Goal: Information Seeking & Learning: Learn about a topic

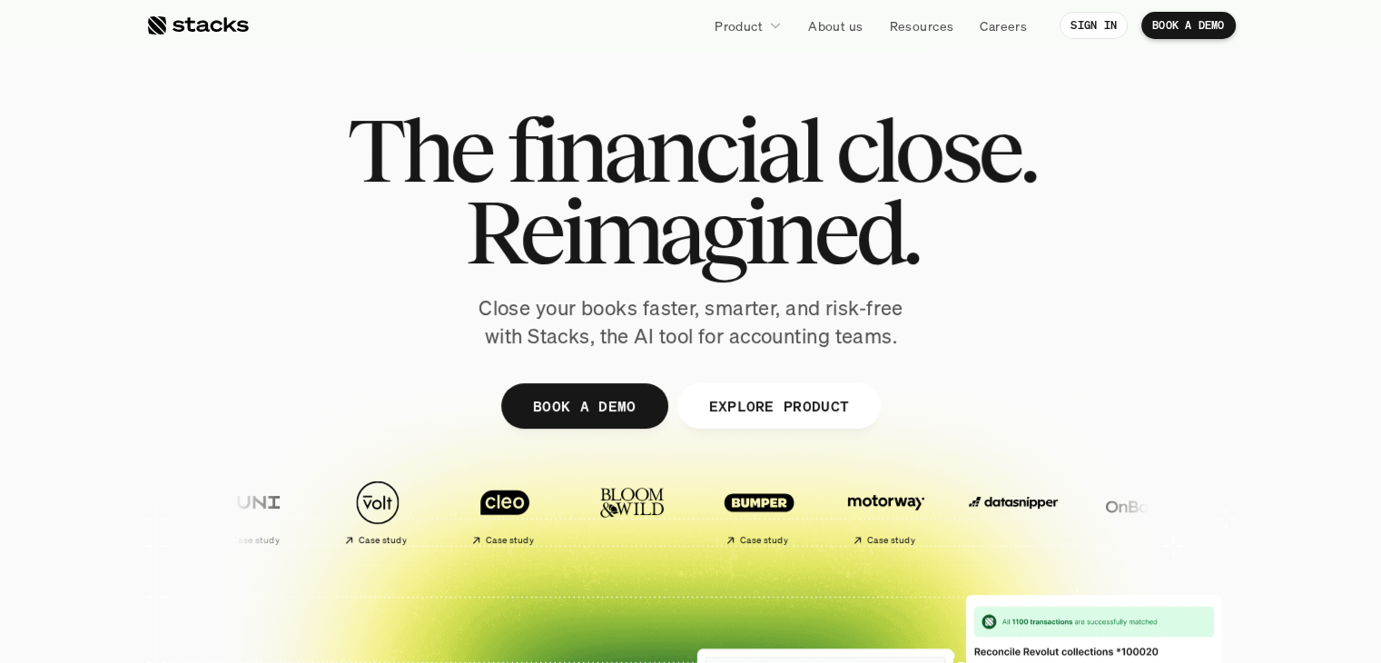
click at [342, 114] on div "The financial close. Reimagined. Close your books faster, smarter, and risk-fre…" at bounding box center [691, 230] width 1017 height 242
drag, startPoint x: 342, startPoint y: 114, endPoint x: 1027, endPoint y: 258, distance: 699.5
click at [1027, 258] on div "The financial close. Reimagined. Close your books faster, smarter, and risk-fre…" at bounding box center [691, 230] width 1017 height 242
click at [1027, 258] on h1 "Reimagined." at bounding box center [691, 232] width 688 height 82
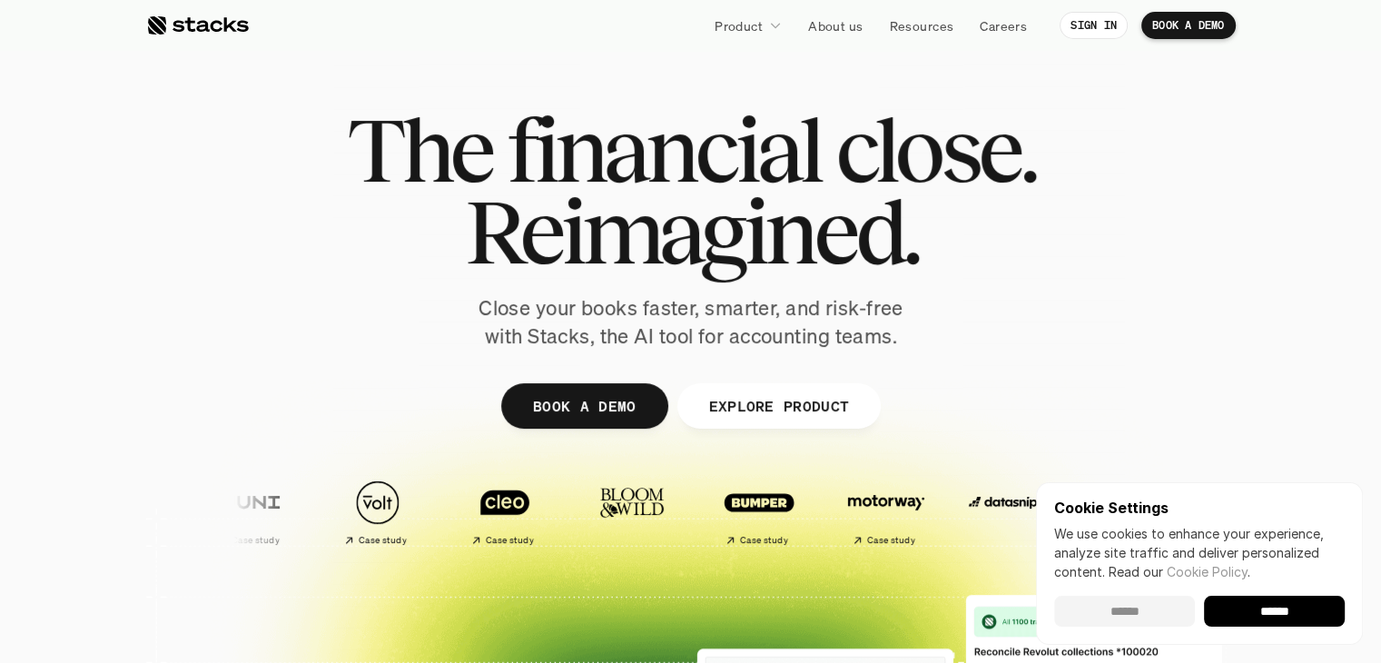
click at [1125, 617] on input "******" at bounding box center [1124, 611] width 141 height 31
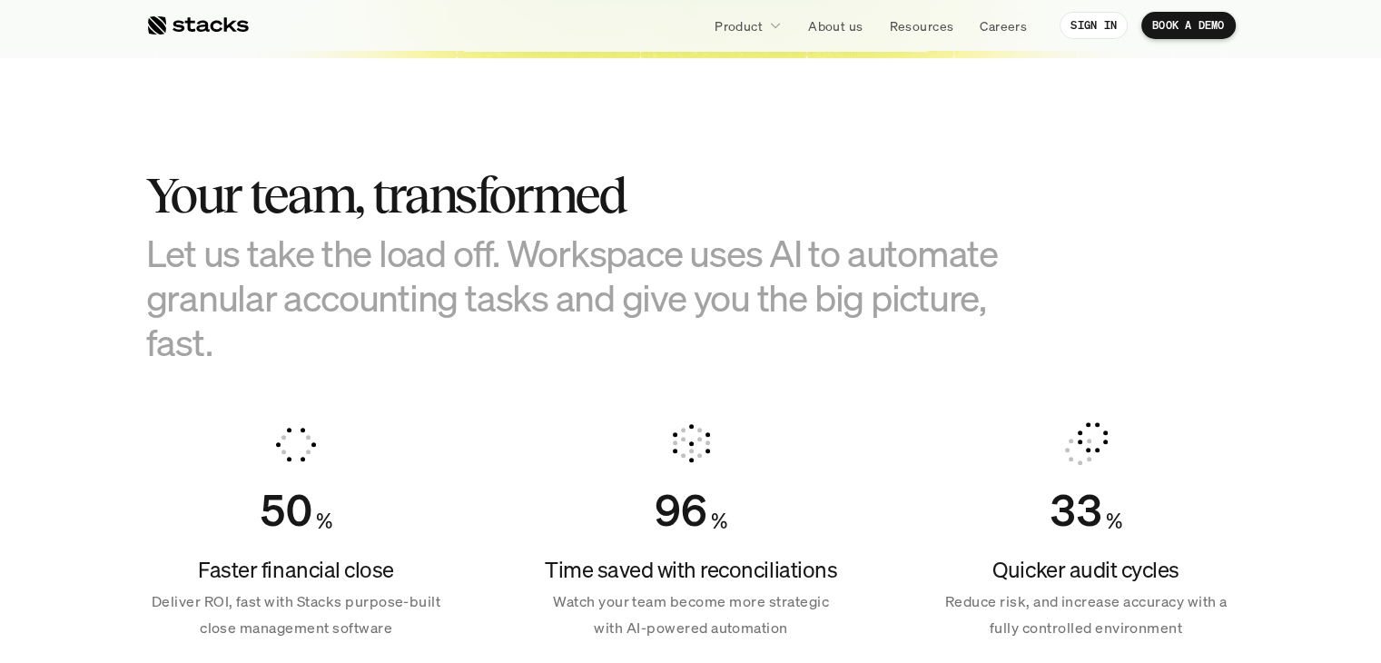
scroll to position [1021, 0]
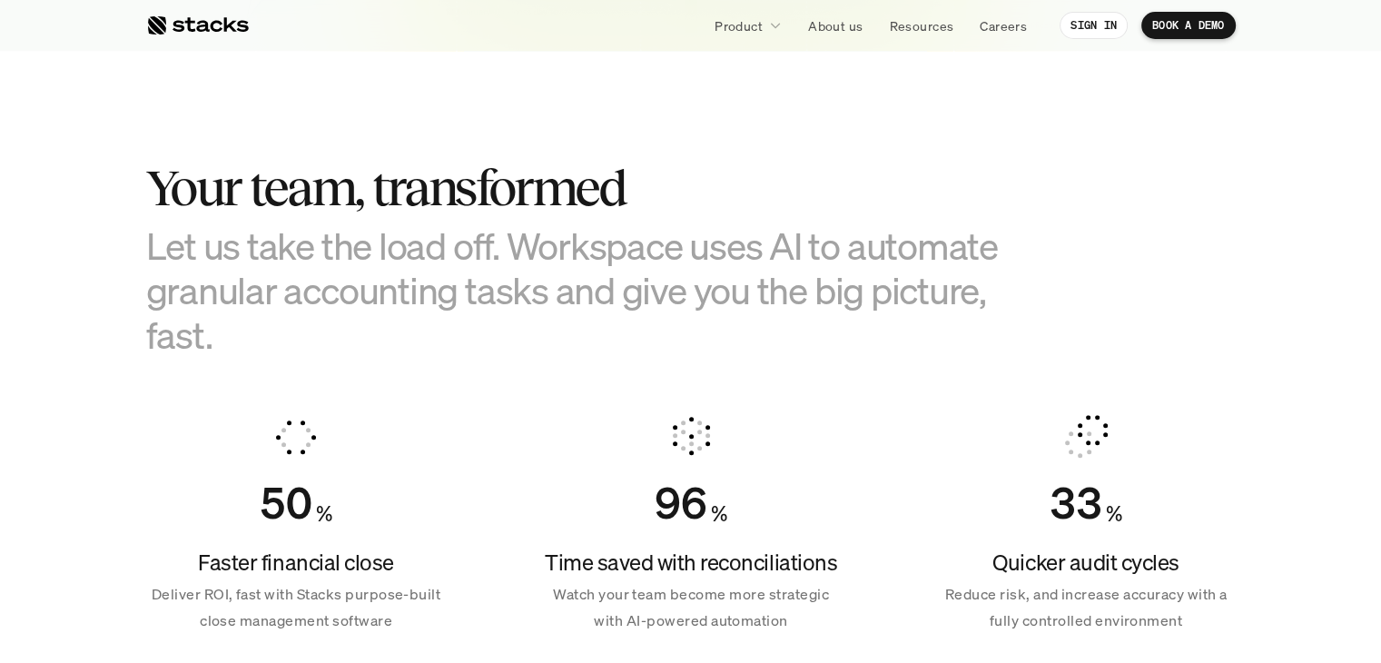
click at [361, 238] on h3 "Let us take the load off. Workspace uses AI to automate granular accounting tas…" at bounding box center [600, 290] width 908 height 134
drag, startPoint x: 361, startPoint y: 238, endPoint x: 756, endPoint y: 328, distance: 405.1
click at [756, 328] on h3 "Let us take the load off. Workspace uses AI to automate granular accounting tas…" at bounding box center [600, 290] width 908 height 134
click at [268, 294] on h3 "Let us take the load off. Workspace uses AI to automate granular accounting tas…" at bounding box center [600, 290] width 908 height 134
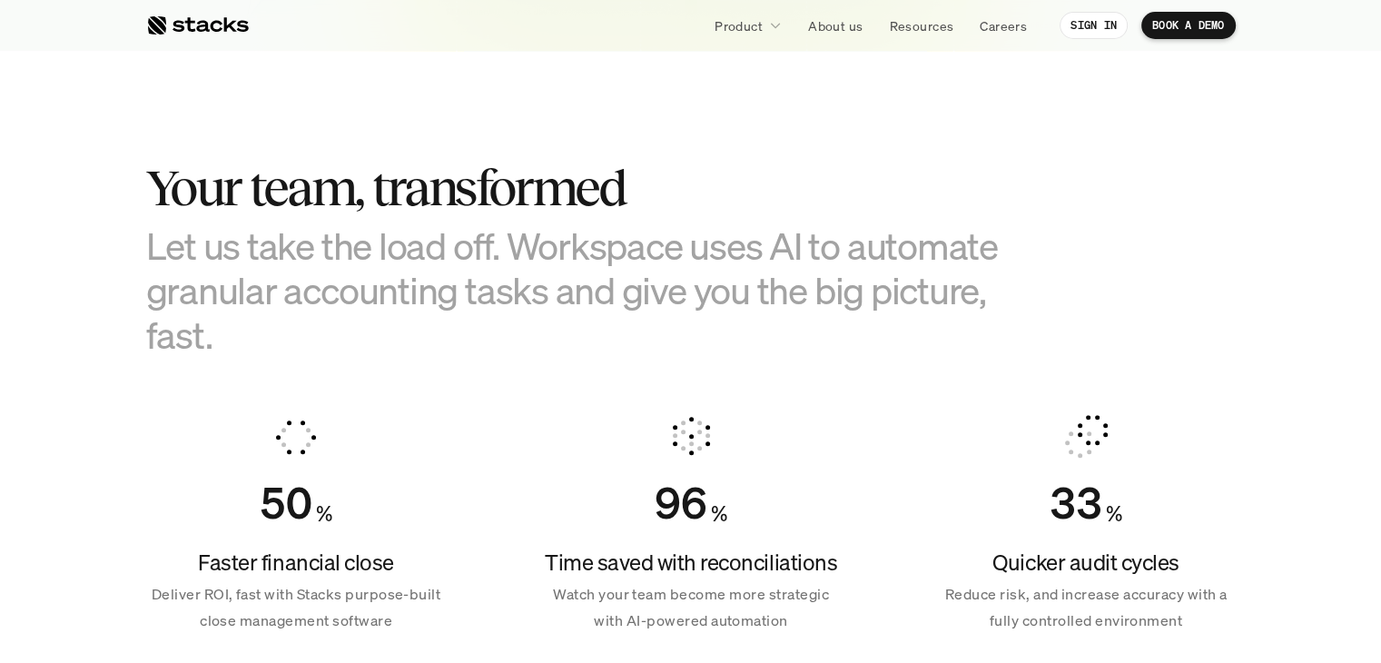
drag, startPoint x: 268, startPoint y: 294, endPoint x: 708, endPoint y: 335, distance: 442.3
click at [708, 335] on h3 "Let us take the load off. Workspace uses AI to automate granular accounting tas…" at bounding box center [600, 290] width 908 height 134
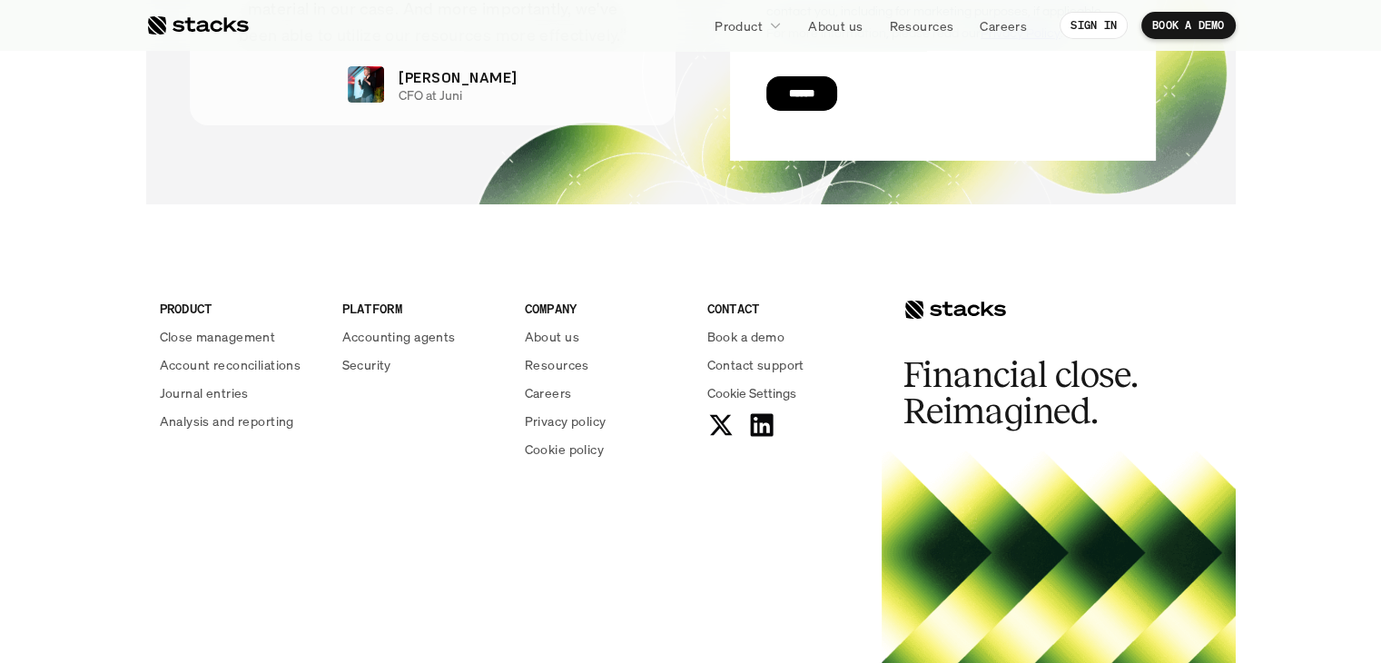
scroll to position [6521, 0]
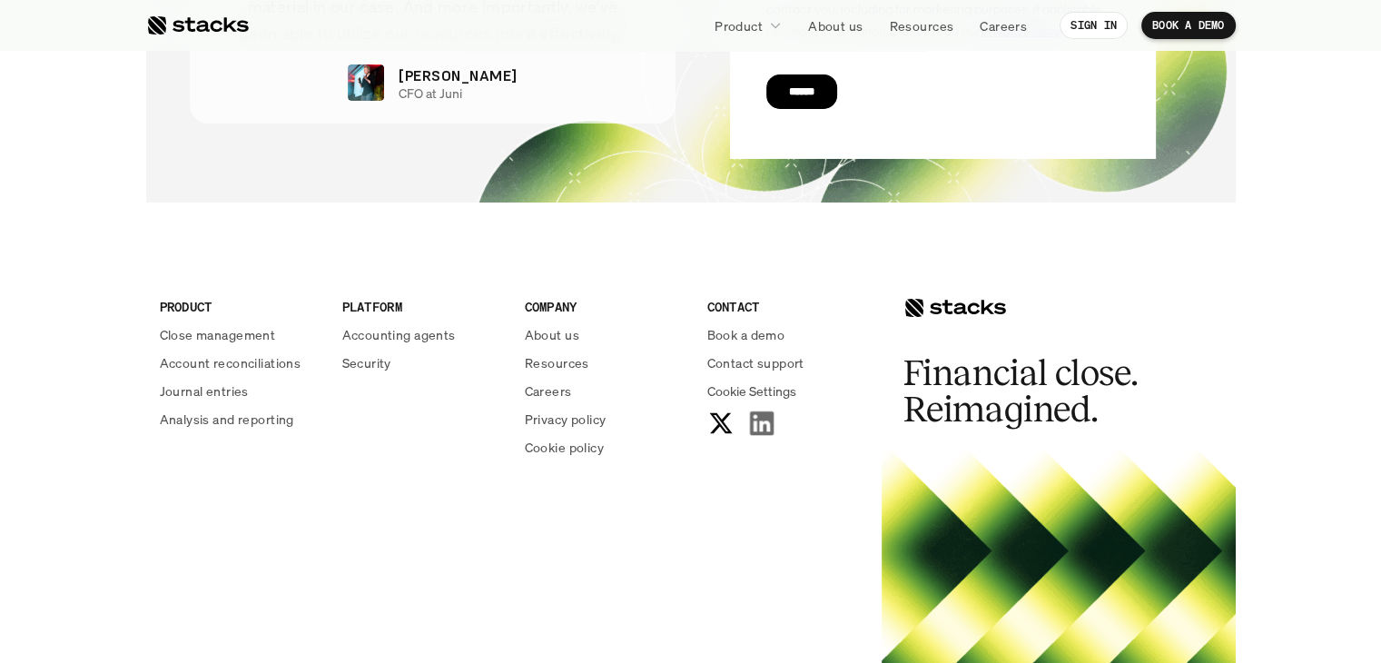
click at [765, 429] on use at bounding box center [761, 423] width 24 height 24
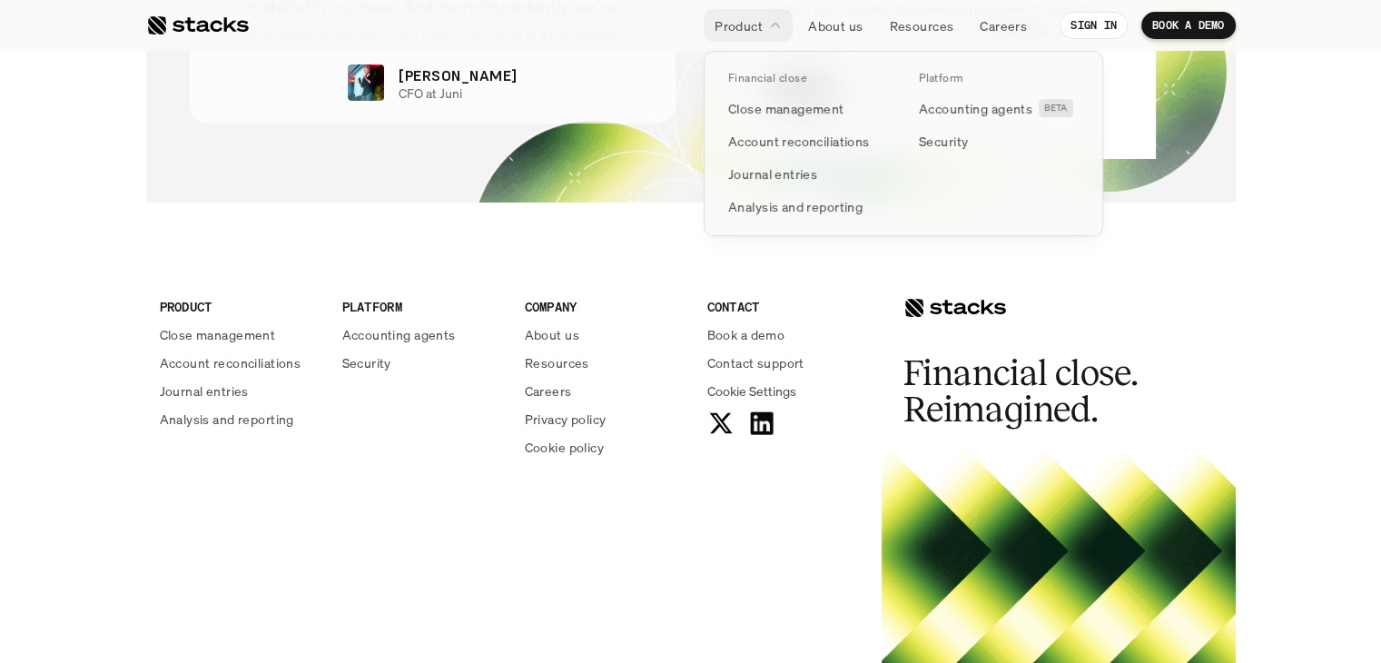
click at [751, 16] on p "Product" at bounding box center [739, 25] width 48 height 19
click at [774, 172] on p "Journal entries" at bounding box center [772, 173] width 89 height 19
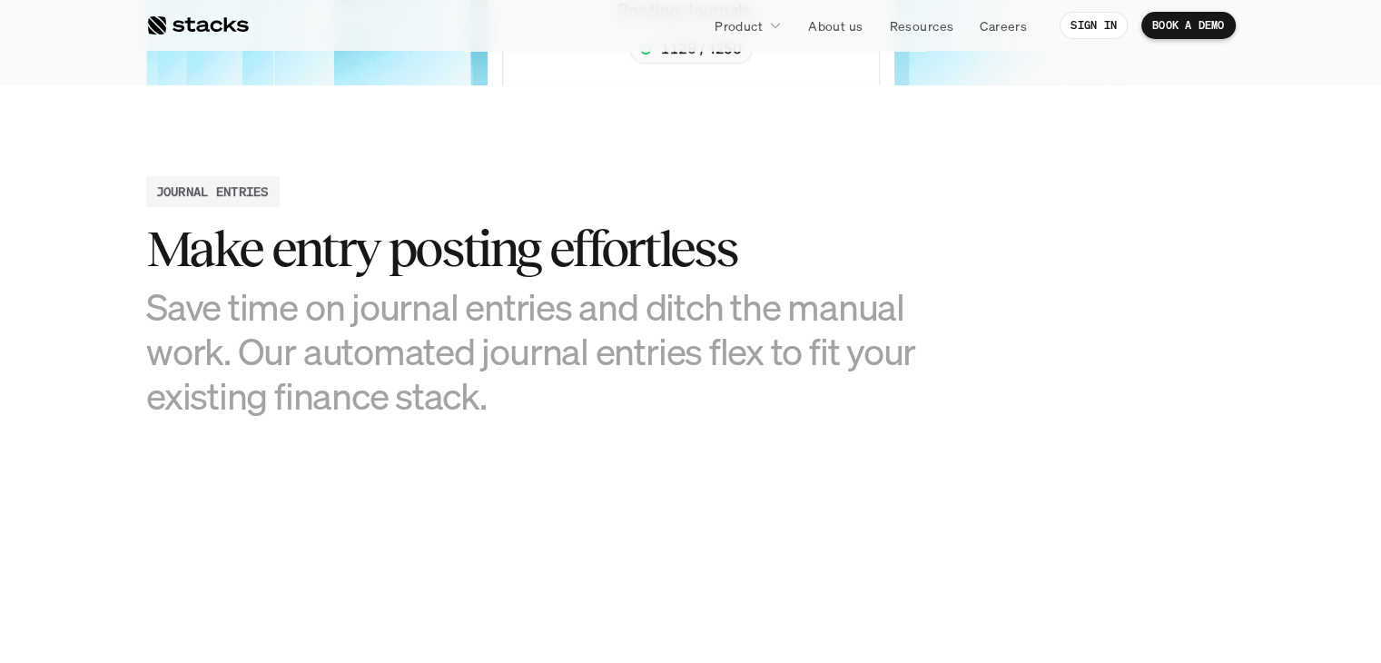
scroll to position [773, 0]
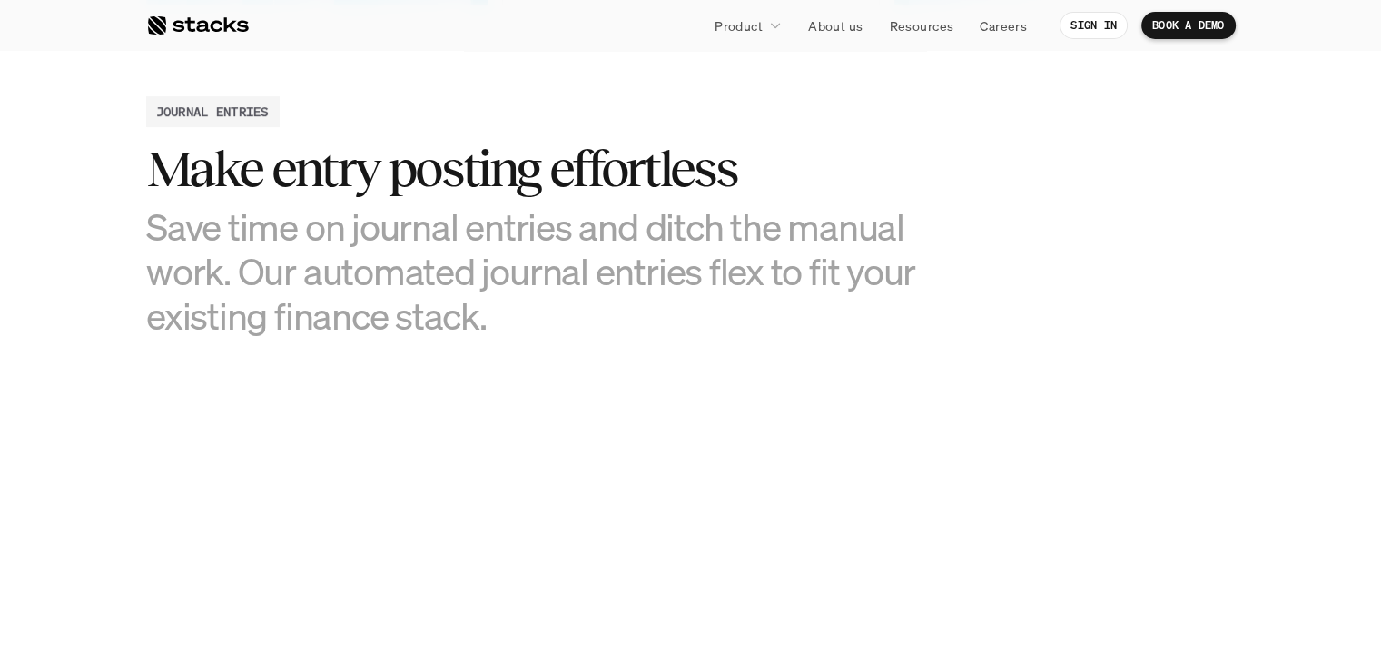
click at [269, 173] on h2 "Make entry posting effortless" at bounding box center [554, 169] width 817 height 56
drag, startPoint x: 269, startPoint y: 173, endPoint x: 537, endPoint y: 366, distance: 330.4
click at [537, 366] on section "JOURNAL ENTRIES Make entry posting effortless Save time on journal entries and …" at bounding box center [690, 511] width 1381 height 1012
drag, startPoint x: 233, startPoint y: 217, endPoint x: 598, endPoint y: 336, distance: 383.9
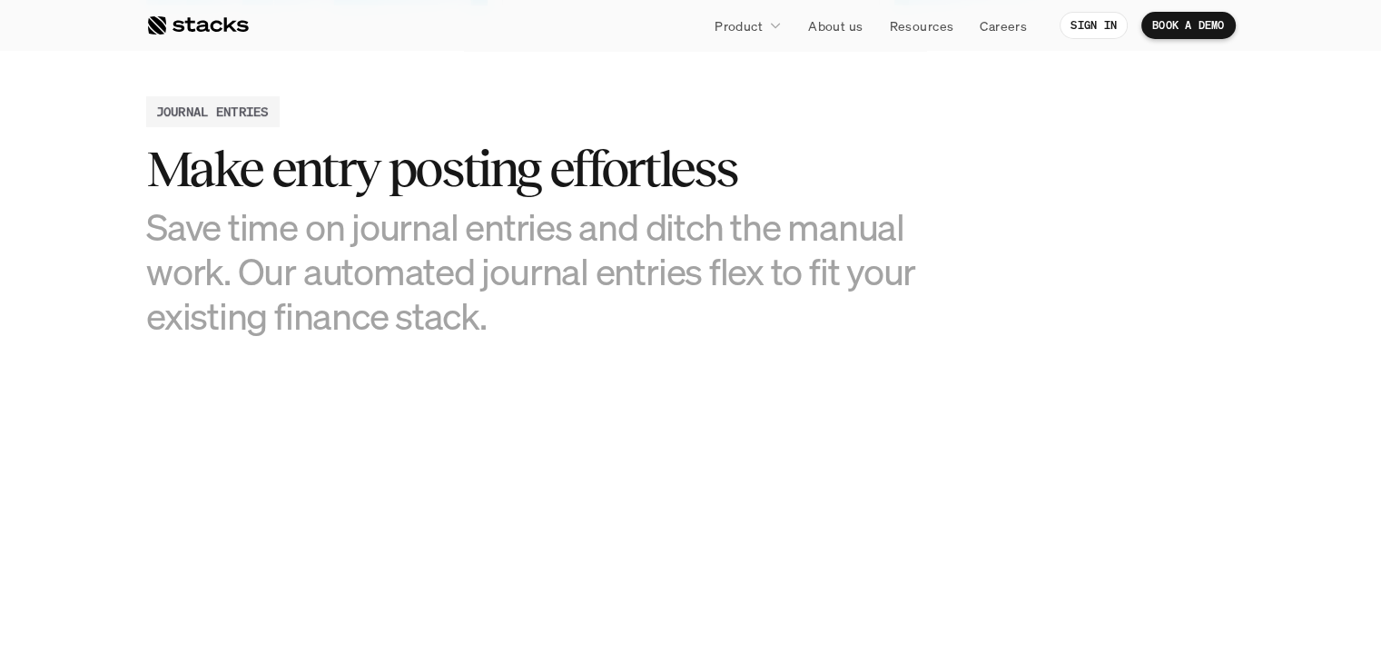
click at [598, 336] on h3 "Save time on journal entries and ditch the manual work. Our automated journal e…" at bounding box center [554, 271] width 817 height 134
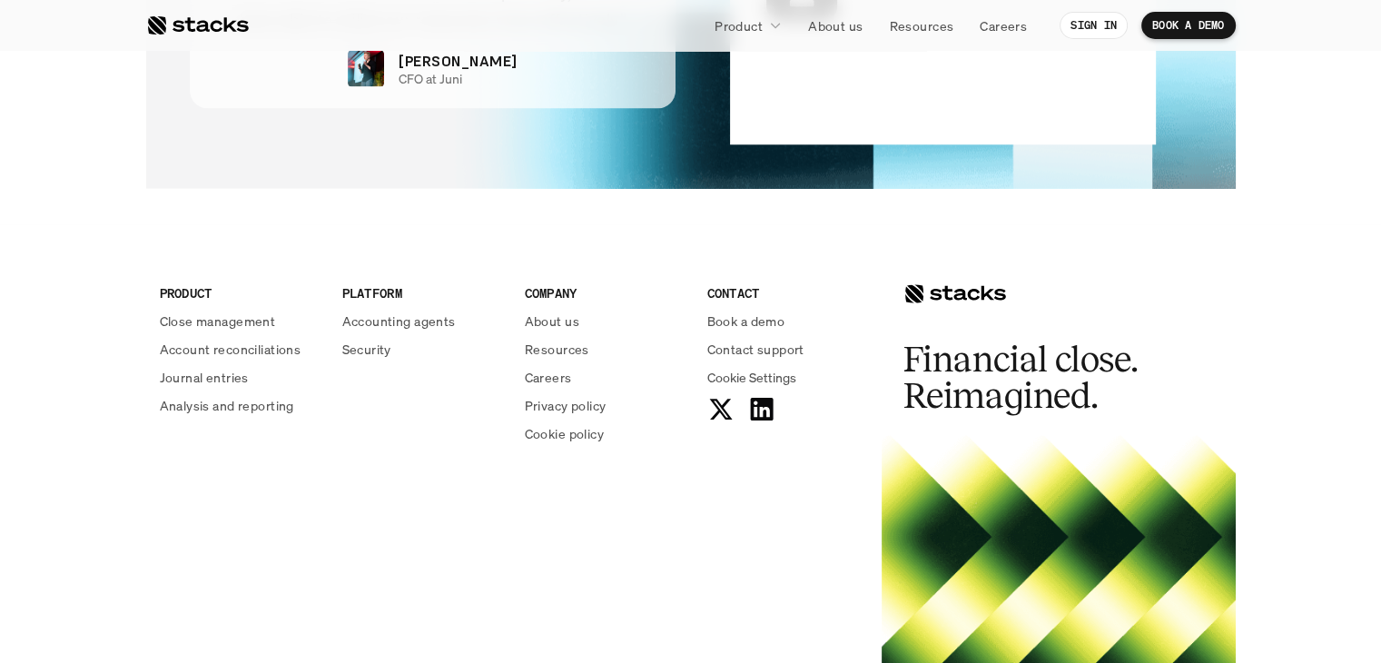
scroll to position [3922, 0]
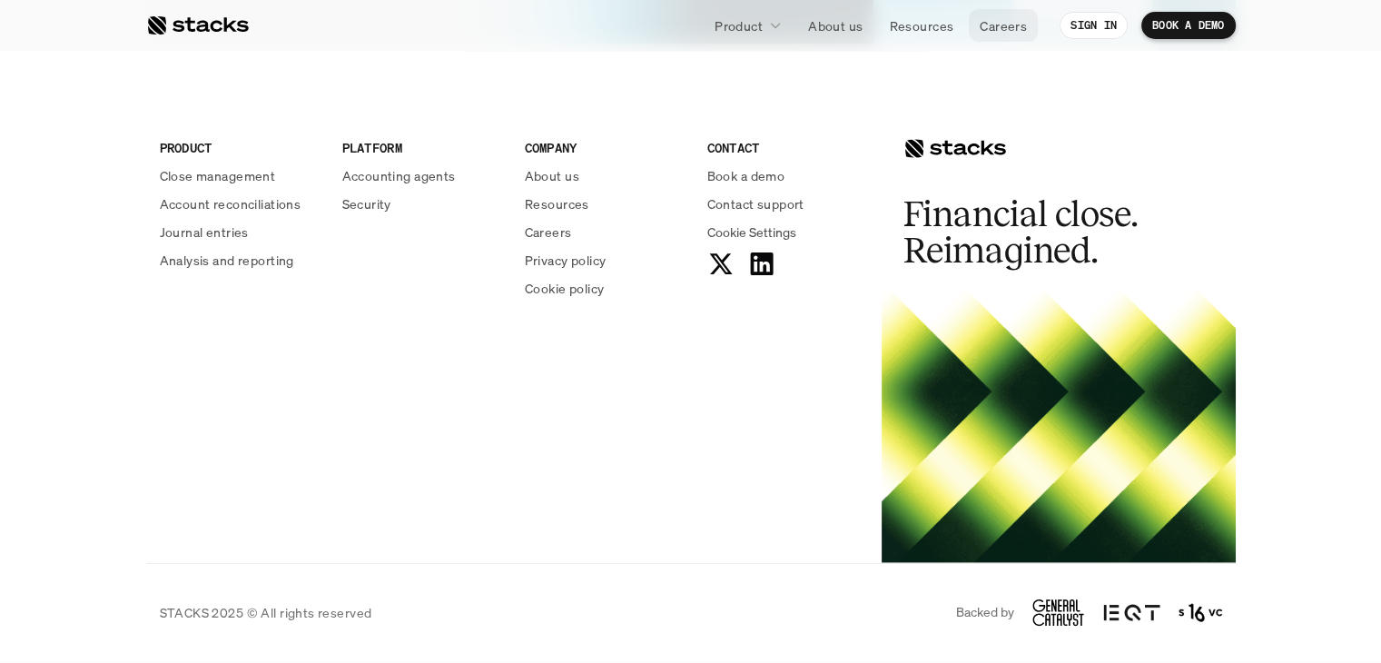
click at [996, 31] on p "Careers" at bounding box center [1003, 25] width 47 height 19
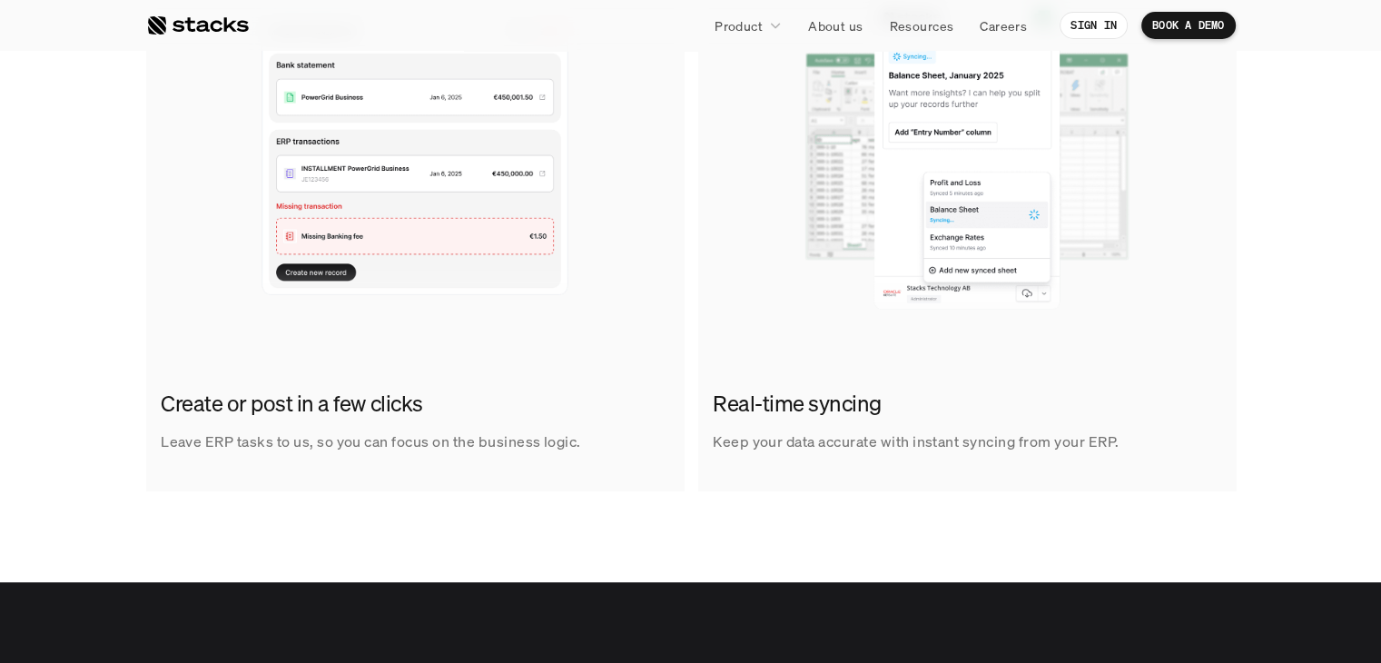
scroll to position [500, 0]
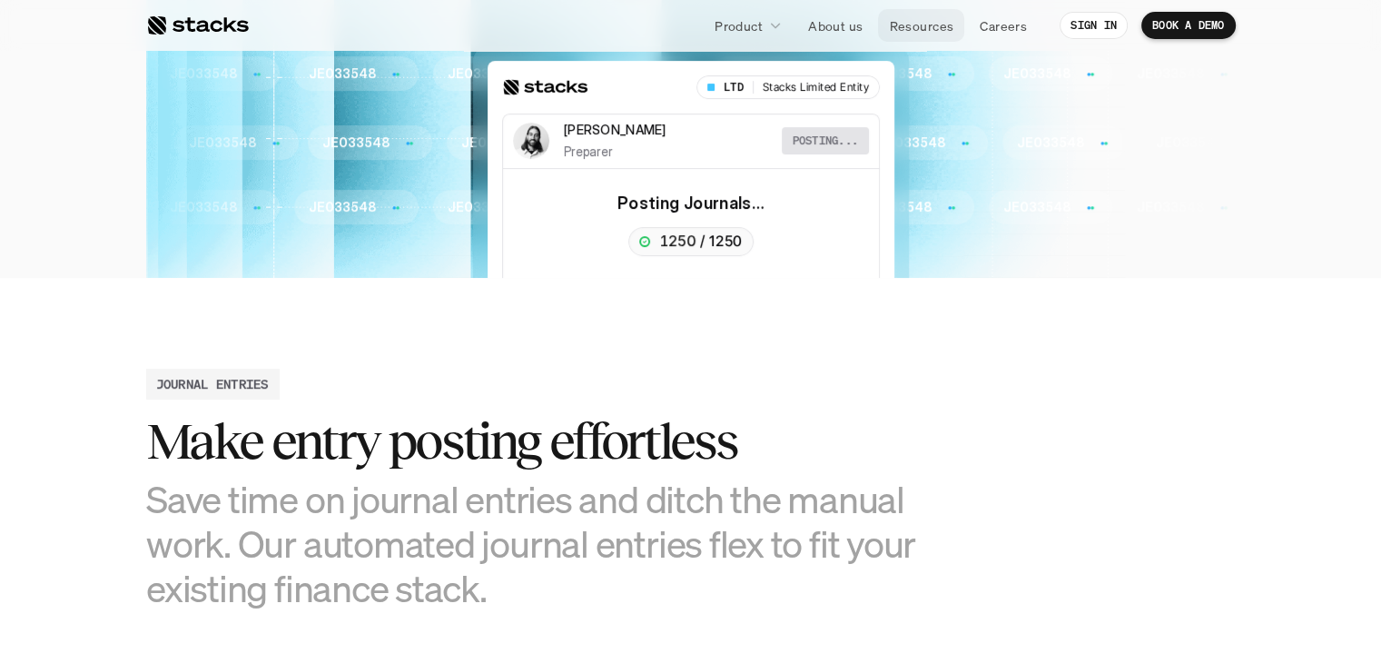
click at [896, 34] on p "Resources" at bounding box center [921, 25] width 64 height 19
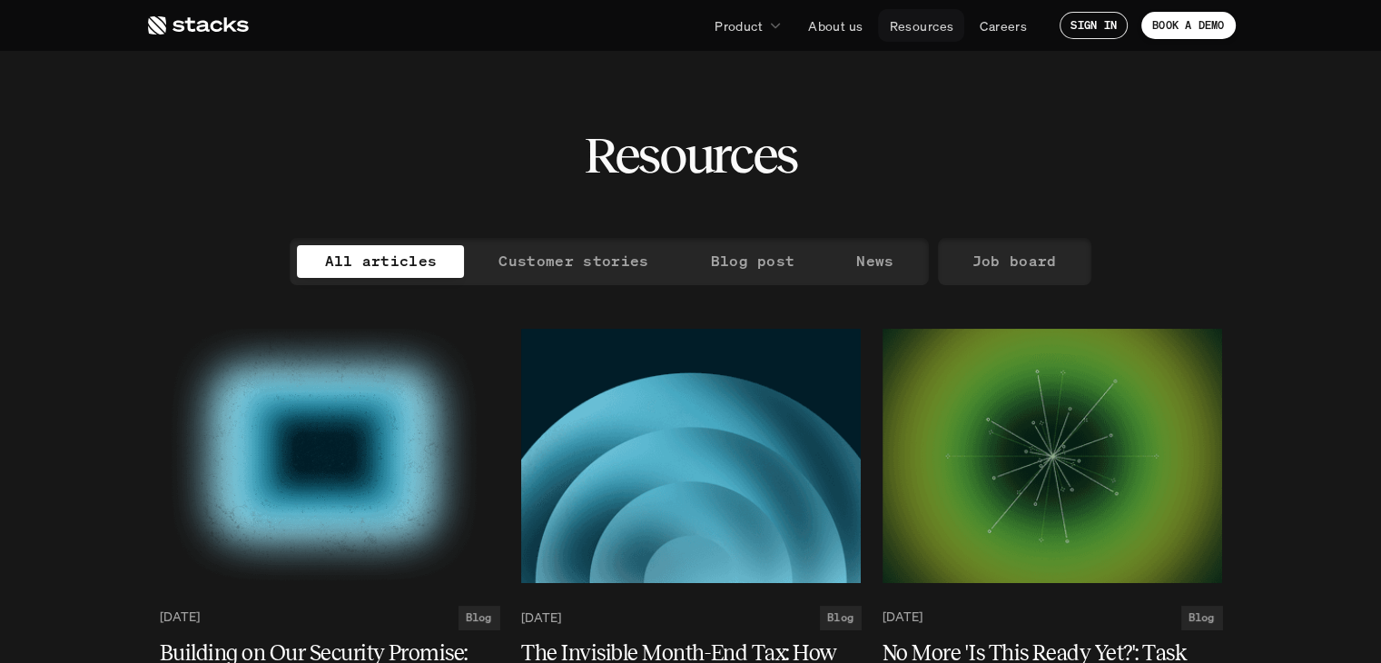
click at [921, 13] on link "Resources" at bounding box center [921, 25] width 86 height 33
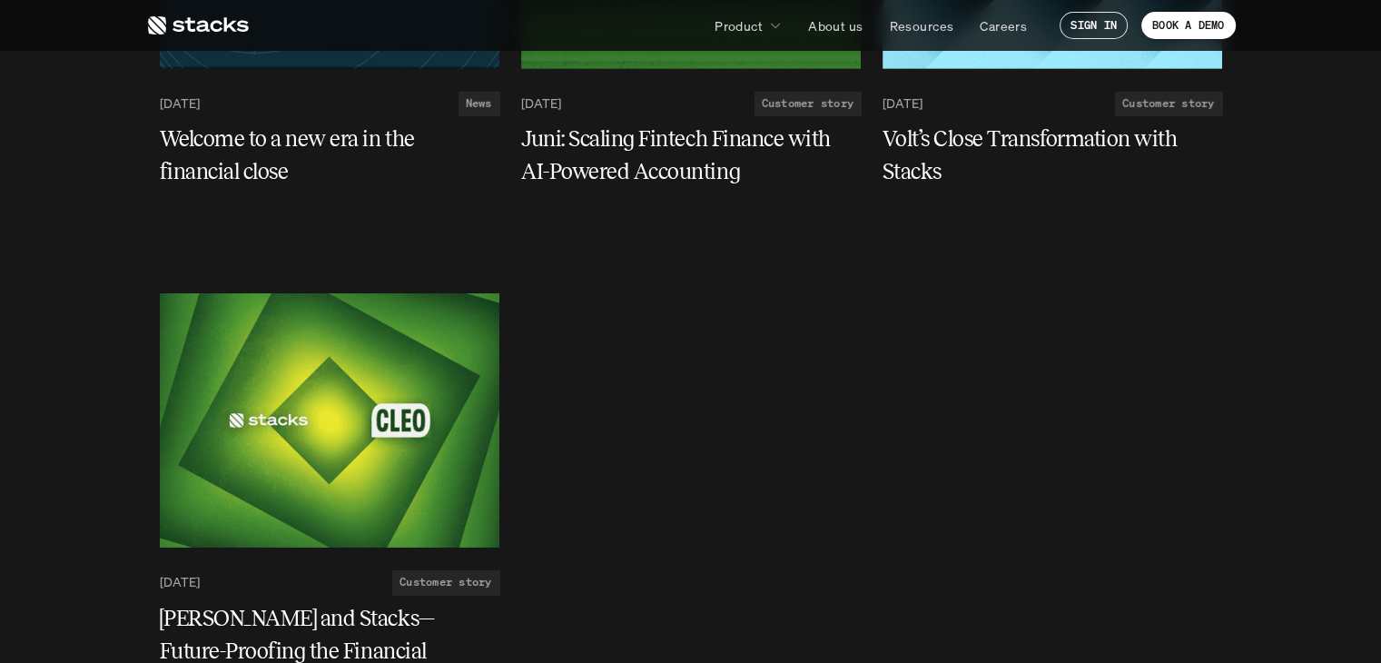
scroll to position [5781, 0]
